Goal: Book appointment/travel/reservation

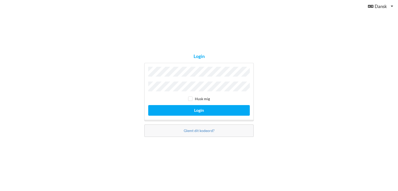
click at [148, 105] on button "Login" at bounding box center [199, 110] width 102 height 11
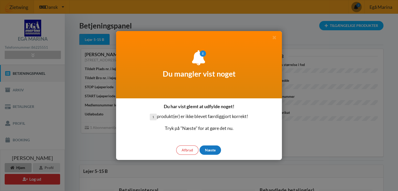
click at [213, 153] on div "Næste" at bounding box center [211, 150] width 22 height 9
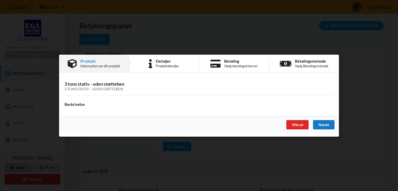
click at [319, 125] on div "Næste" at bounding box center [324, 124] width 22 height 9
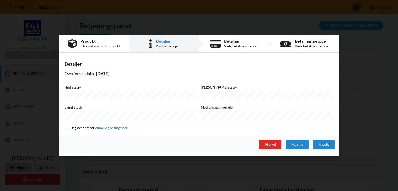
click at [66, 126] on input "checkbox" at bounding box center [67, 128] width 4 height 4
checkbox input "true"
click at [78, 103] on div "Højt stativ Bredt stativ Langt stativ Medlemsnummer ejer Jeg accepterer Vilkår …" at bounding box center [199, 108] width 269 height 46
click at [295, 144] on div "Forrige" at bounding box center [297, 144] width 23 height 9
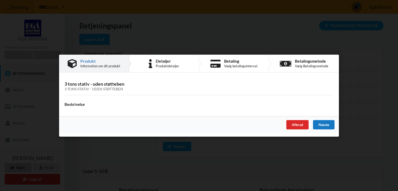
click at [317, 126] on div "Næste" at bounding box center [324, 124] width 22 height 9
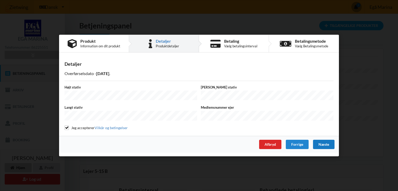
click at [327, 140] on div "Næste" at bounding box center [324, 144] width 22 height 9
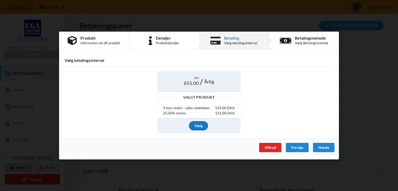
click at [200, 126] on div "Vælg" at bounding box center [198, 125] width 19 height 9
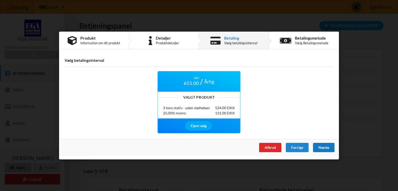
click at [321, 148] on div "Næste" at bounding box center [324, 147] width 22 height 9
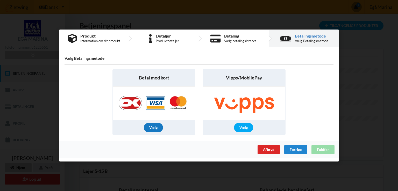
click at [153, 129] on div "Vælg" at bounding box center [153, 127] width 19 height 9
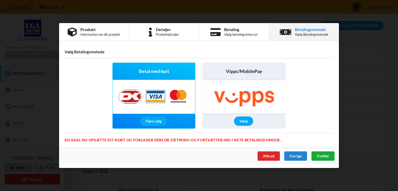
click at [323, 156] on span "Fuldfør" at bounding box center [323, 156] width 12 height 4
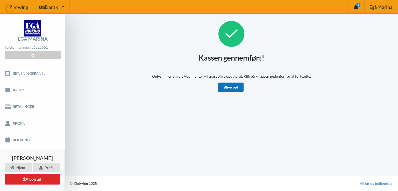
click at [234, 90] on link "Blive ved" at bounding box center [230, 87] width 25 height 9
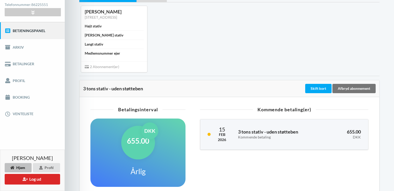
scroll to position [78, 0]
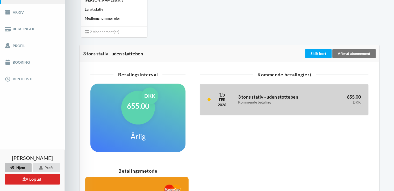
click at [312, 103] on div "Kommende betaling" at bounding box center [278, 102] width 81 height 4
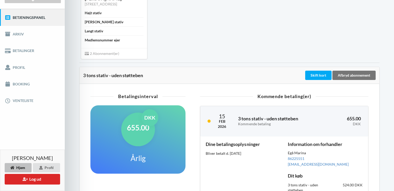
scroll to position [26, 0]
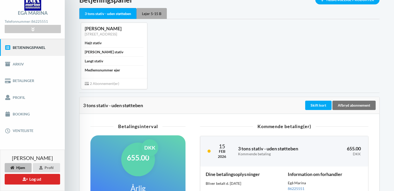
click at [158, 13] on div "Lejer 5-15 B" at bounding box center [152, 13] width 30 height 11
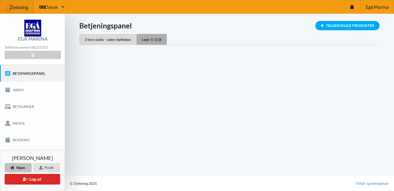
scroll to position [0, 0]
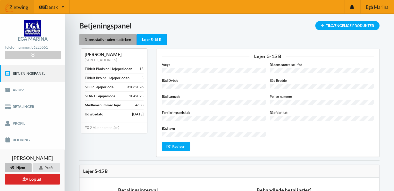
click at [112, 38] on div "3 tons stativ - uden støtteben" at bounding box center [107, 39] width 57 height 11
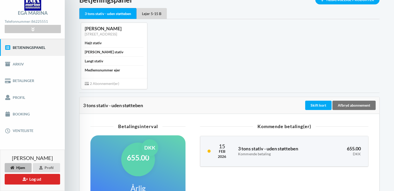
scroll to position [52, 0]
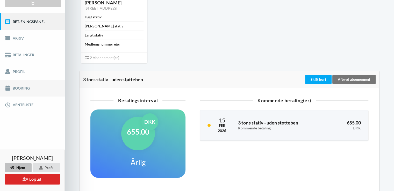
click at [39, 91] on link "Booking" at bounding box center [32, 88] width 65 height 17
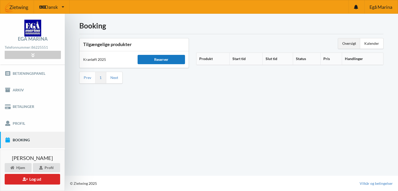
click at [178, 58] on div "Reserver" at bounding box center [161, 59] width 47 height 9
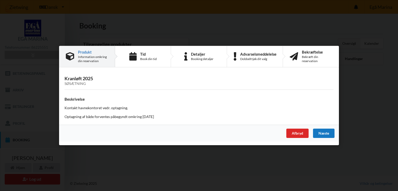
click at [321, 134] on div "Næste" at bounding box center [324, 133] width 22 height 9
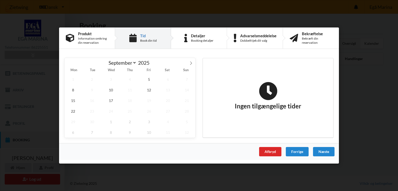
drag, startPoint x: 190, startPoint y: 62, endPoint x: 187, endPoint y: 67, distance: 5.6
click at [190, 62] on icon at bounding box center [191, 63] width 4 height 4
select select "9"
click at [151, 110] on span "24" at bounding box center [148, 111] width 17 height 11
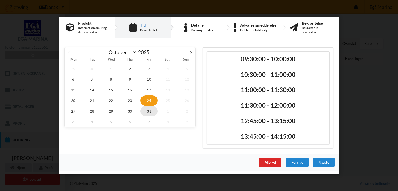
click at [149, 111] on span "31" at bounding box center [148, 111] width 17 height 11
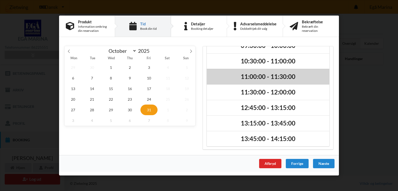
scroll to position [43, 0]
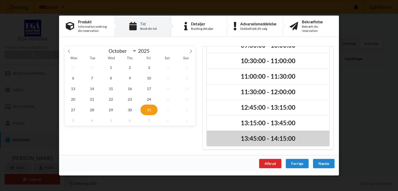
click at [285, 141] on h2 "13:45:00 - 14:15:00" at bounding box center [267, 139] width 115 height 8
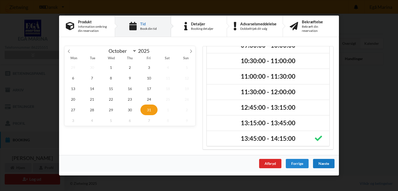
click at [321, 164] on div "Næste" at bounding box center [324, 163] width 22 height 9
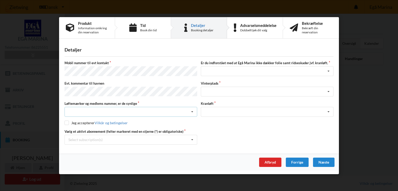
click at [162, 108] on div "Nej, jeg kontakter havnekontoret inden løftet Ja, mine mærker er synlige og int…" at bounding box center [131, 112] width 133 height 10
click at [164, 111] on div "Nej, jeg kontakter havnekontoret inden løftet Ja, mine mærker er synlige og int…" at bounding box center [131, 112] width 133 height 10
click at [291, 72] on div "Jeg har tæpper med og tager selv ansvaret for eventuelle folie samt ridseskader…" at bounding box center [267, 71] width 133 height 10
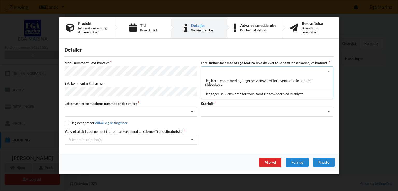
click at [292, 72] on div "Jeg har tæpper med og tager selv ansvaret for eventuelle folie samt ridseskader…" at bounding box center [267, 71] width 133 height 10
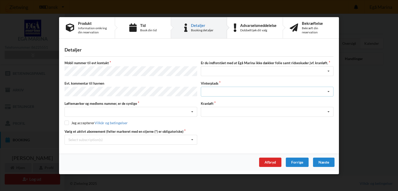
click at [289, 90] on div "Landplads nr. 1 Landplads nr. 2 Landplads nr.3 Landplads nr. 4 Landplads nr. 5 …" at bounding box center [267, 92] width 133 height 10
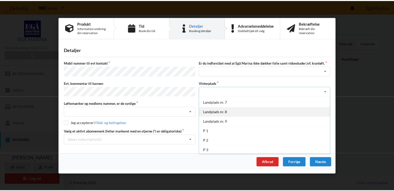
scroll to position [0, 0]
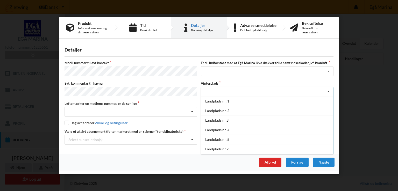
click at [258, 89] on div "Landplads nr. 1 Landplads nr. 2 Landplads nr.3 Landplads nr. 4 Landplads nr. 5 …" at bounding box center [267, 92] width 133 height 10
click at [253, 109] on div "Optagning" at bounding box center [267, 112] width 133 height 10
click at [254, 109] on div "Optagning" at bounding box center [267, 112] width 133 height 10
click at [262, 114] on div "Optagning" at bounding box center [267, 112] width 133 height 10
click at [261, 111] on div "Optagning" at bounding box center [267, 112] width 133 height 10
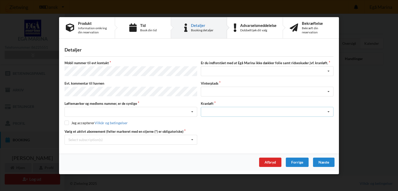
click at [261, 109] on div "Optagning" at bounding box center [267, 112] width 133 height 10
click at [152, 139] on div "Select subscription(s) * 3 tons stativ - uden støtteben * Lejer 5-15 B" at bounding box center [131, 140] width 133 height 10
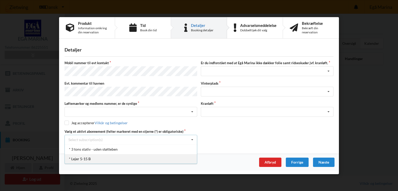
click at [129, 145] on div "* 3 tons stativ - uden støtteben" at bounding box center [131, 150] width 132 height 10
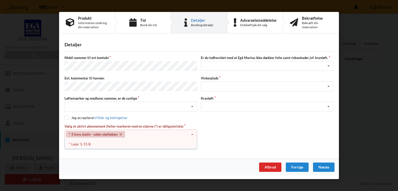
click at [248, 127] on div "Vælg et aktivt abonnement (felter markeret med en stjerne (*) er obligatoriske)…" at bounding box center [199, 137] width 273 height 26
click at [162, 134] on div "* 3 tons stativ - uden støtteben Select subscription(s) * 3 tons stativ - uden …" at bounding box center [131, 135] width 133 height 10
click at [213, 133] on div "Vælg et aktivt abonnement (felter markeret med en stjerne (*) er obligatoriske)…" at bounding box center [199, 137] width 273 height 26
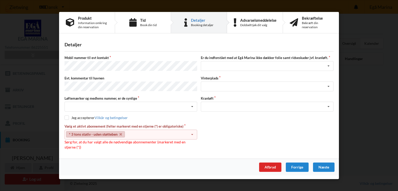
click at [175, 134] on div "* 3 tons stativ - uden støtteben Select subscription(s) * 3 tons stativ - uden …" at bounding box center [131, 135] width 133 height 10
click at [151, 141] on div "* Lejer 5-15 B" at bounding box center [131, 144] width 132 height 10
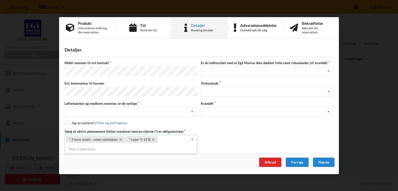
click at [213, 140] on div "Vælg et aktivt abonnement (felter markeret med en stjerne (*) er obligatoriske)…" at bounding box center [199, 137] width 273 height 16
click at [193, 137] on icon at bounding box center [192, 140] width 8 height 10
click at [183, 139] on div "* 3 tons stativ - uden støtteben * Lejer 5-15 B Select subscription(s) * 3 tons…" at bounding box center [131, 140] width 133 height 10
click at [183, 138] on div "* 3 tons stativ - uden støtteben * Lejer 5-15 B Select subscription(s) * 3 tons…" at bounding box center [131, 140] width 133 height 10
click at [188, 136] on div "* 3 tons stativ - uden støtteben * Lejer 5-15 B Select subscription(s) * 3 tons…" at bounding box center [131, 140] width 133 height 10
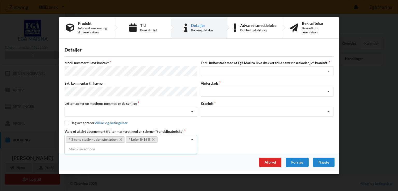
click at [192, 136] on icon at bounding box center [192, 140] width 8 height 10
click at [169, 111] on div "Nej, jeg kontakter havnekontoret inden løftet Ja, mine mærker er synlige og int…" at bounding box center [131, 112] width 133 height 10
click at [168, 112] on div "Nej, jeg kontakter havnekontoret inden løftet Ja, mine mærker er synlige og int…" at bounding box center [131, 112] width 133 height 10
click at [169, 111] on div "Nej, jeg kontakter havnekontoret inden løftet Ja, mine mærker er synlige og int…" at bounding box center [131, 112] width 133 height 10
click at [271, 158] on div "Afbryd" at bounding box center [270, 162] width 22 height 9
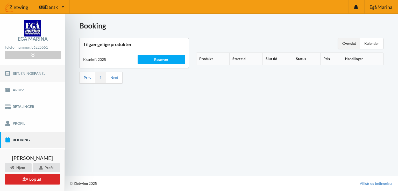
click at [23, 75] on link "Betjeningspanel" at bounding box center [32, 73] width 65 height 17
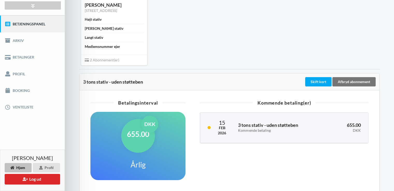
scroll to position [52, 0]
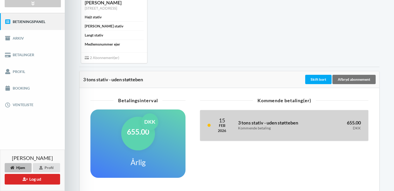
click at [249, 126] on div "Kommende betaling" at bounding box center [278, 128] width 81 height 4
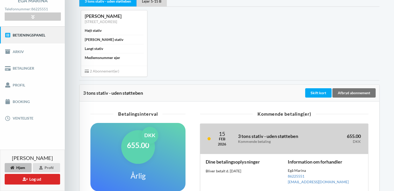
scroll to position [26, 0]
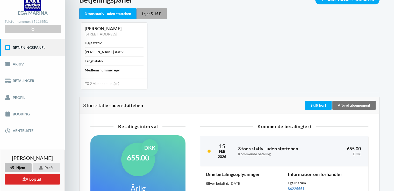
drag, startPoint x: 155, startPoint y: 14, endPoint x: 199, endPoint y: 91, distance: 89.1
click at [155, 13] on div "Lejer 5-15 B" at bounding box center [152, 13] width 30 height 11
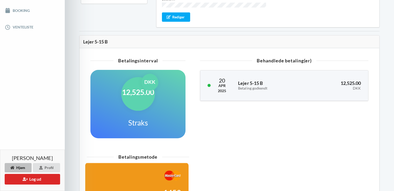
scroll to position [155, 0]
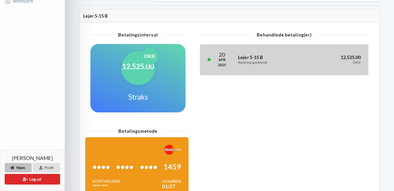
click at [266, 45] on div "[DATE] Lejer 5-15 B Betaling godkendt 12,525.00 DKK" at bounding box center [284, 60] width 168 height 30
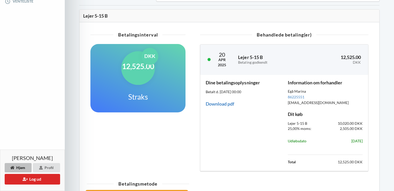
scroll to position [26, 0]
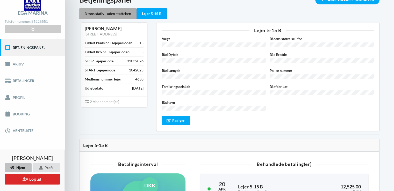
click at [118, 12] on div "3 tons stativ - uden støtteben" at bounding box center [107, 13] width 57 height 11
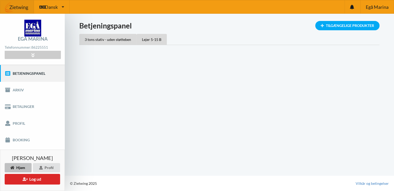
scroll to position [0, 0]
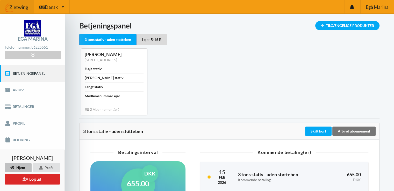
click at [36, 29] on img at bounding box center [32, 28] width 17 height 17
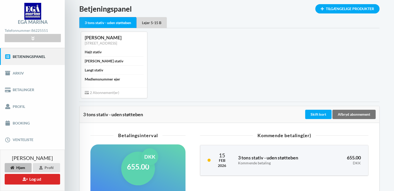
scroll to position [26, 0]
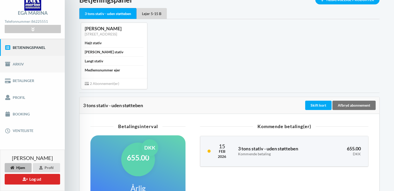
click at [22, 65] on link "Arkiv" at bounding box center [32, 64] width 65 height 17
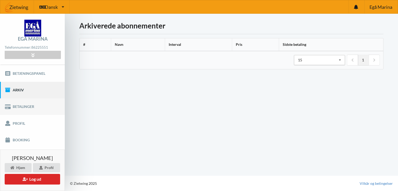
click at [35, 108] on link "Betalinger" at bounding box center [32, 106] width 65 height 17
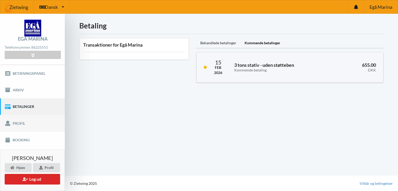
click at [30, 122] on link "Profil" at bounding box center [32, 123] width 65 height 17
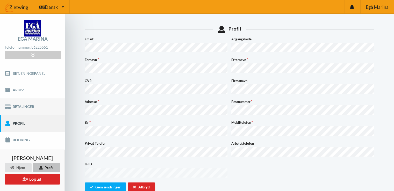
click at [27, 106] on link "Betalinger" at bounding box center [32, 106] width 65 height 17
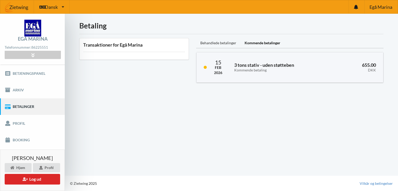
click at [214, 45] on div "Behandlede betalinger" at bounding box center [218, 43] width 44 height 10
click at [258, 38] on div "Behandlede betalinger Kommende betalinger" at bounding box center [289, 43] width 187 height 10
click at [261, 44] on div "Kommende betalinger" at bounding box center [263, 43] width 44 height 10
click at [35, 125] on link "Profil" at bounding box center [32, 123] width 65 height 17
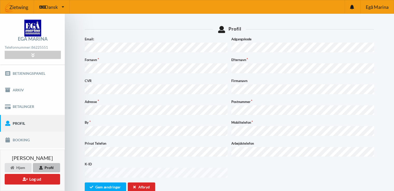
click at [29, 140] on link "Booking" at bounding box center [32, 140] width 65 height 17
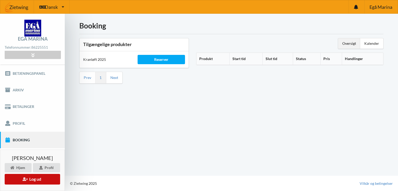
click at [36, 179] on button "Log ud" at bounding box center [32, 179] width 55 height 11
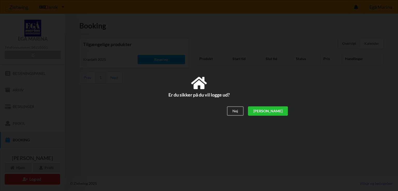
click at [284, 112] on div "[PERSON_NAME]" at bounding box center [268, 111] width 40 height 9
